Goal: Find specific page/section: Find specific page/section

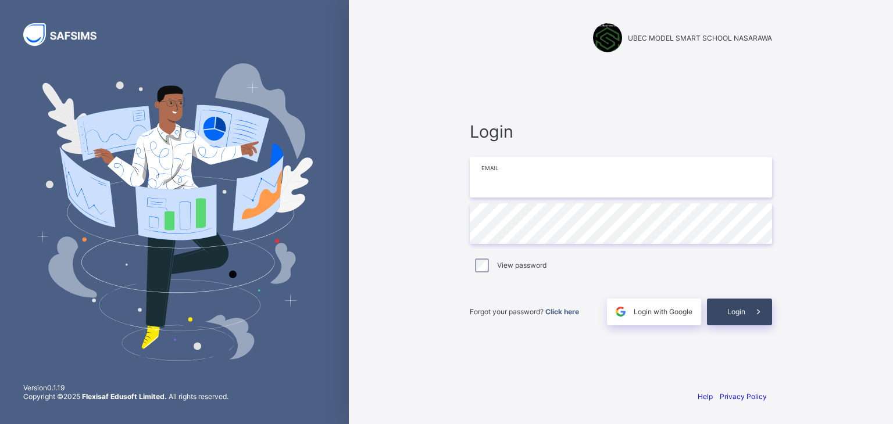
type input "**********"
click at [741, 314] on span "Login" at bounding box center [736, 312] width 18 height 9
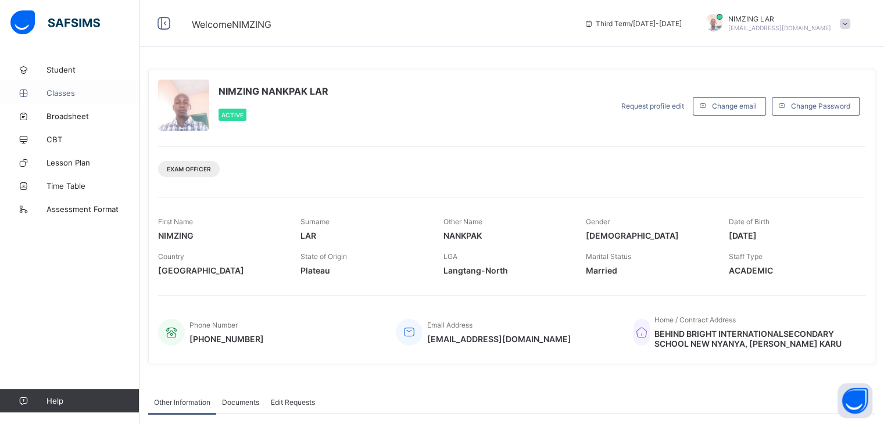
click at [54, 94] on span "Classes" at bounding box center [93, 92] width 93 height 9
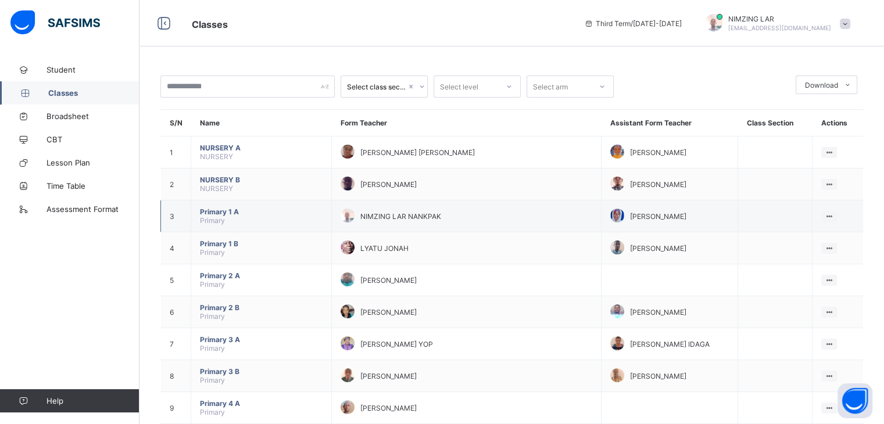
click at [696, 224] on div "[PERSON_NAME]" at bounding box center [669, 217] width 119 height 16
click at [470, 224] on div "NIMZING LAR NANKPAK" at bounding box center [467, 217] width 252 height 16
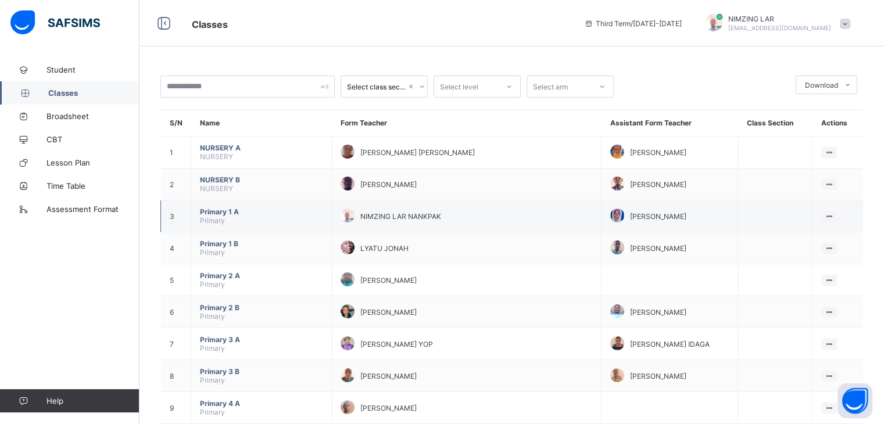
click at [470, 224] on div "NIMZING LAR NANKPAK" at bounding box center [467, 217] width 252 height 16
click at [521, 217] on div "NIMZING LAR NANKPAK" at bounding box center [467, 217] width 252 height 16
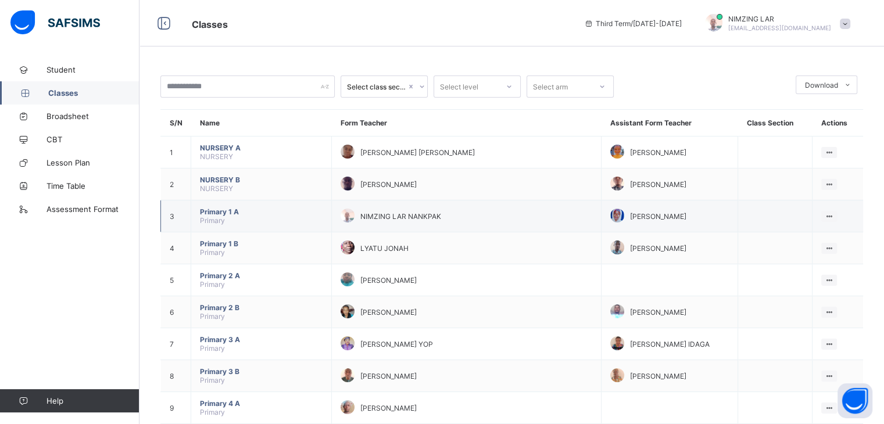
click at [631, 224] on div "[PERSON_NAME]" at bounding box center [669, 217] width 119 height 16
click at [624, 219] on div "[PERSON_NAME]" at bounding box center [669, 217] width 119 height 16
click at [730, 223] on td "[PERSON_NAME]" at bounding box center [670, 217] width 137 height 32
click at [796, 245] on icon at bounding box center [786, 239] width 17 height 12
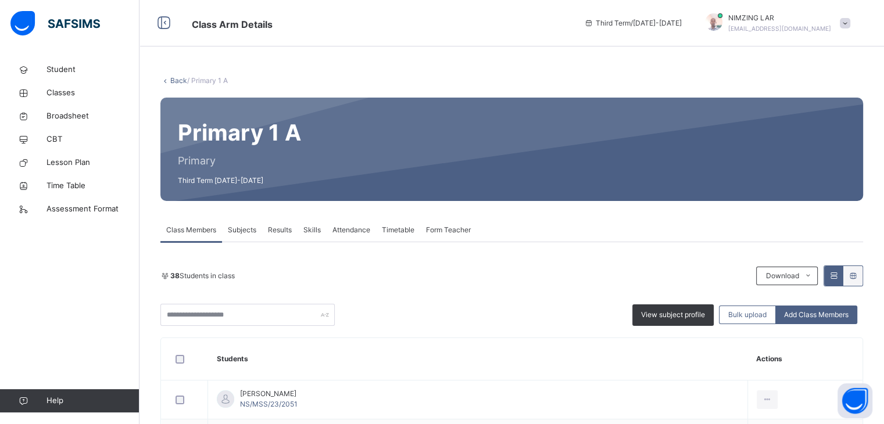
click at [351, 226] on span "Attendance" at bounding box center [352, 230] width 38 height 10
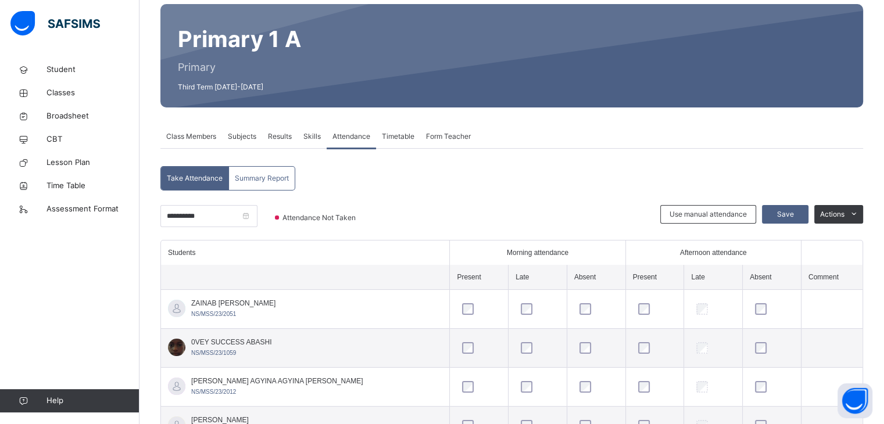
scroll to position [93, 0]
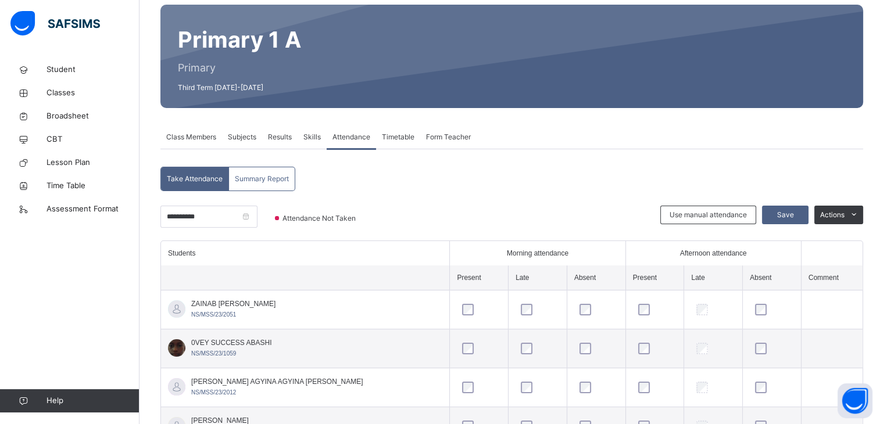
click at [193, 141] on span "Class Members" at bounding box center [191, 137] width 50 height 10
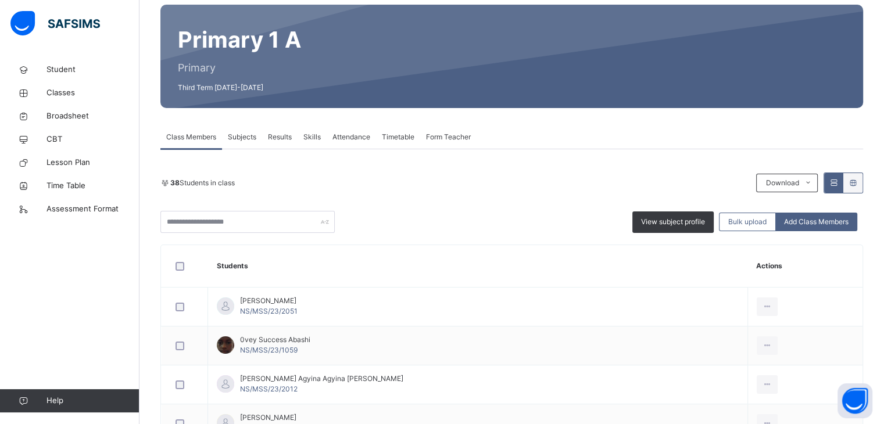
click at [351, 135] on span "Attendance" at bounding box center [352, 137] width 38 height 10
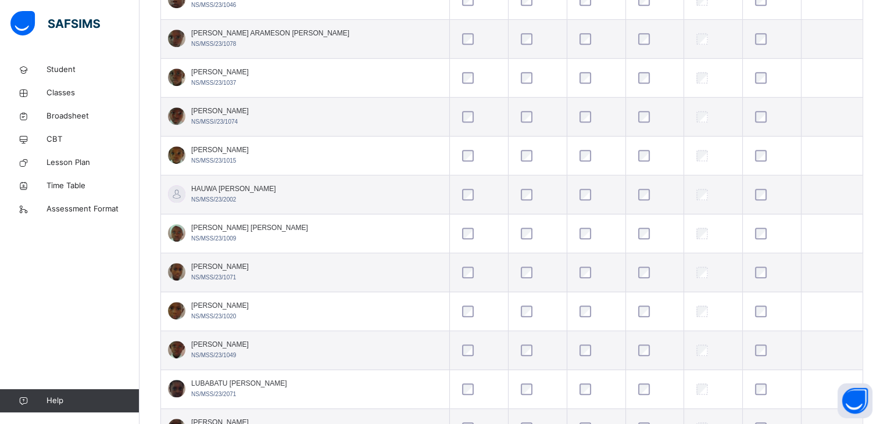
scroll to position [769, 0]
